Goal: Use online tool/utility: Utilize a website feature to perform a specific function

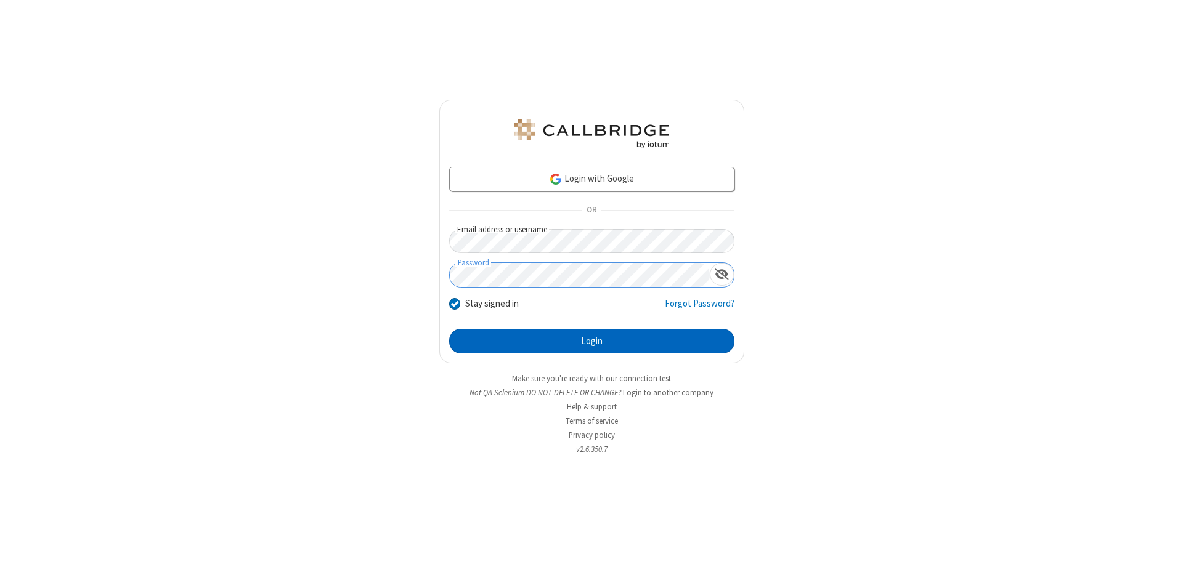
click at [592, 341] on button "Login" at bounding box center [591, 341] width 285 height 25
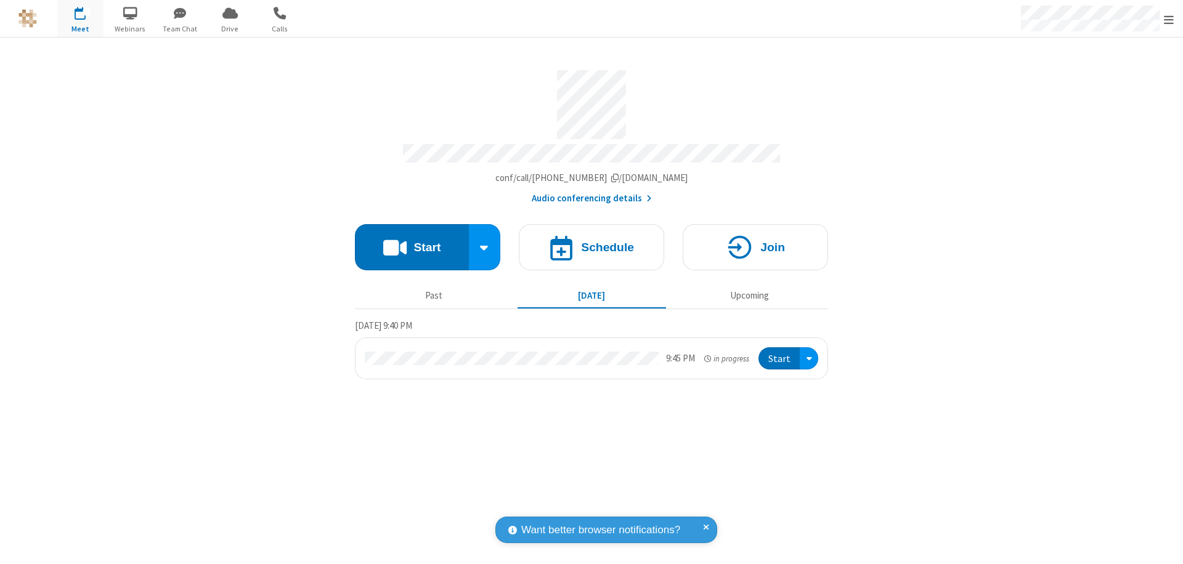
click at [412, 242] on button "Start" at bounding box center [412, 247] width 114 height 46
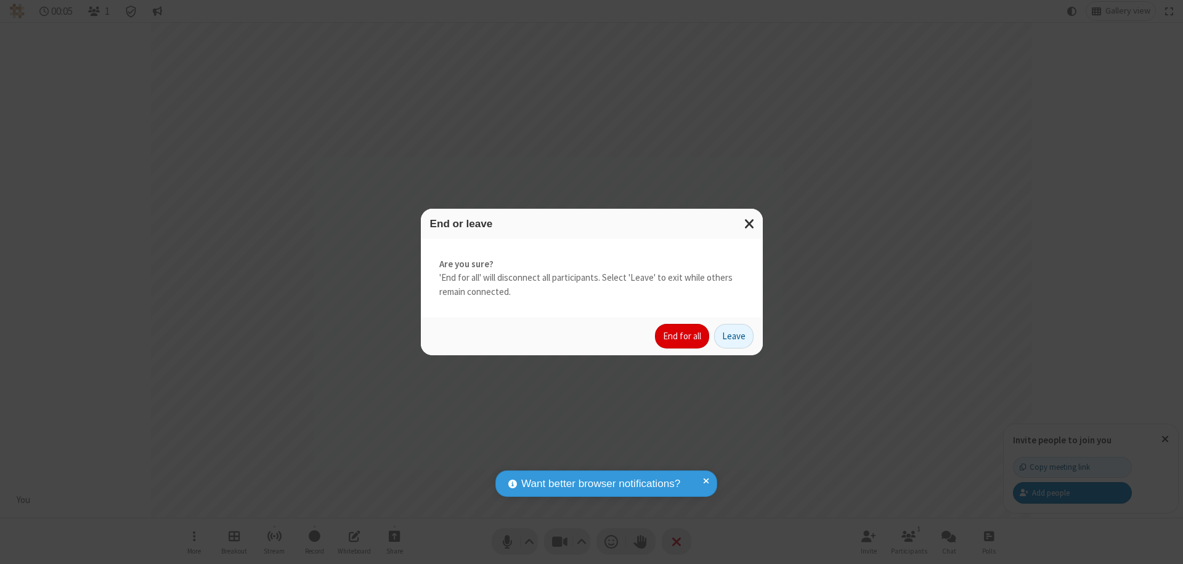
click at [683, 336] on button "End for all" at bounding box center [682, 336] width 54 height 25
